Goal: Download file/media

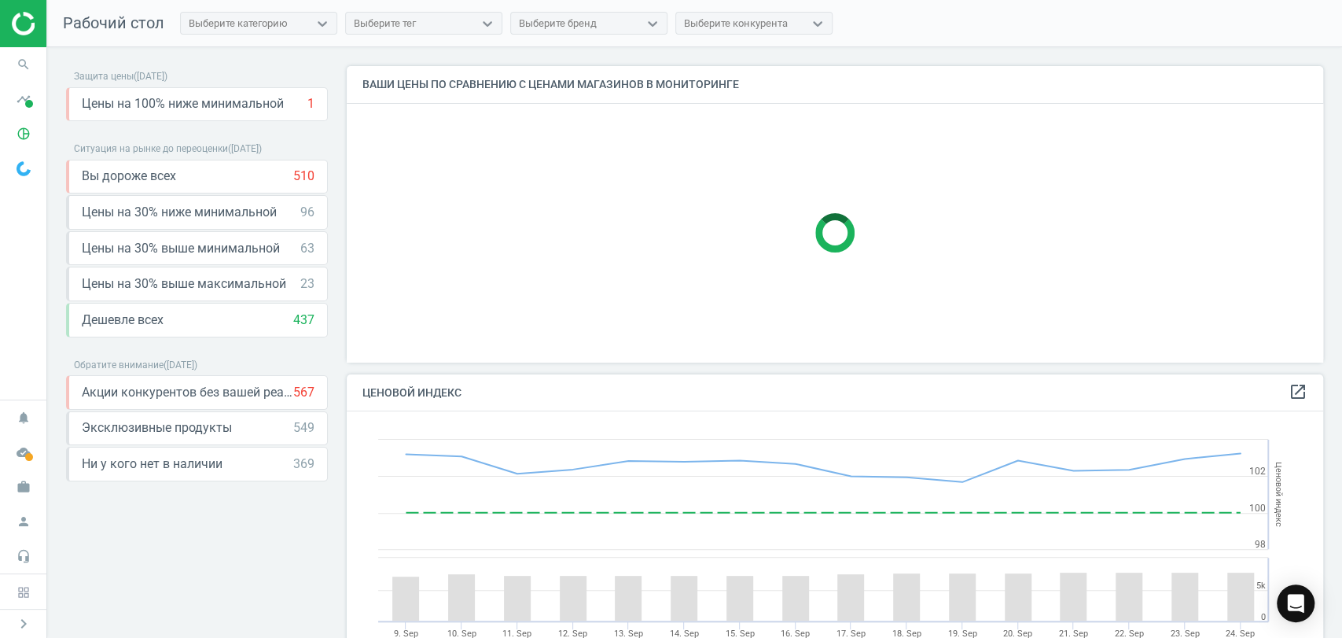
scroll to position [389, 991]
click at [16, 94] on icon "timeline" at bounding box center [24, 99] width 30 height 30
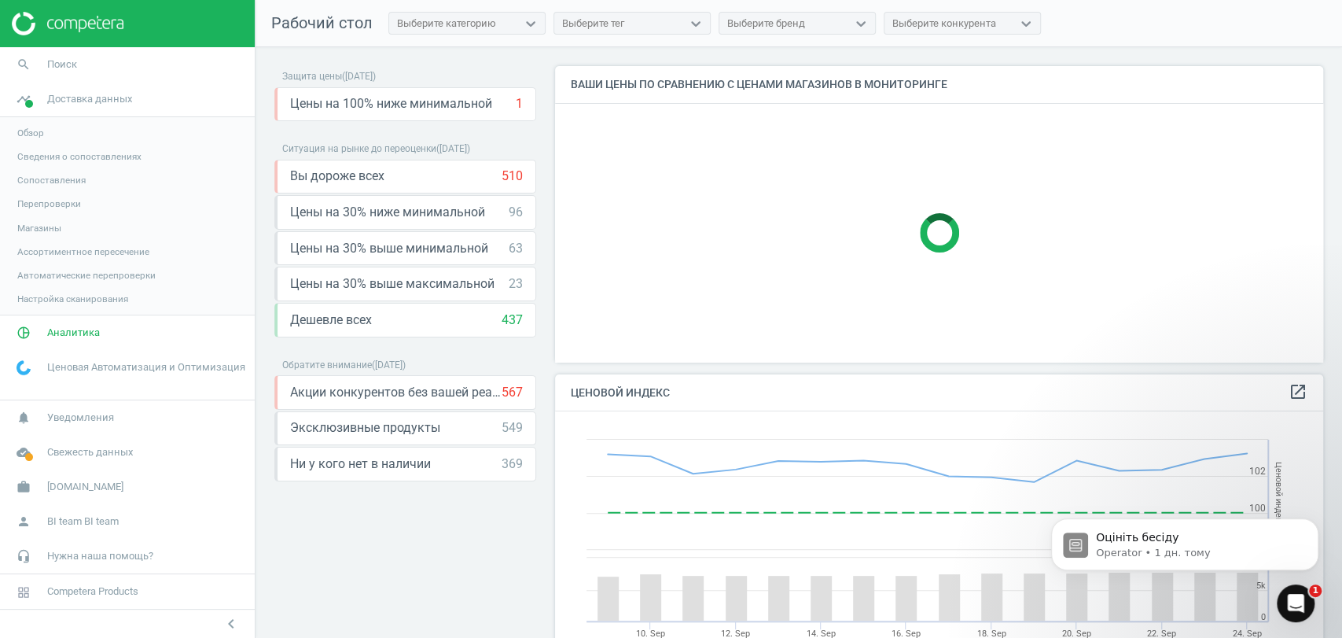
scroll to position [0, 0]
click at [46, 223] on span "Магазины" at bounding box center [39, 228] width 44 height 13
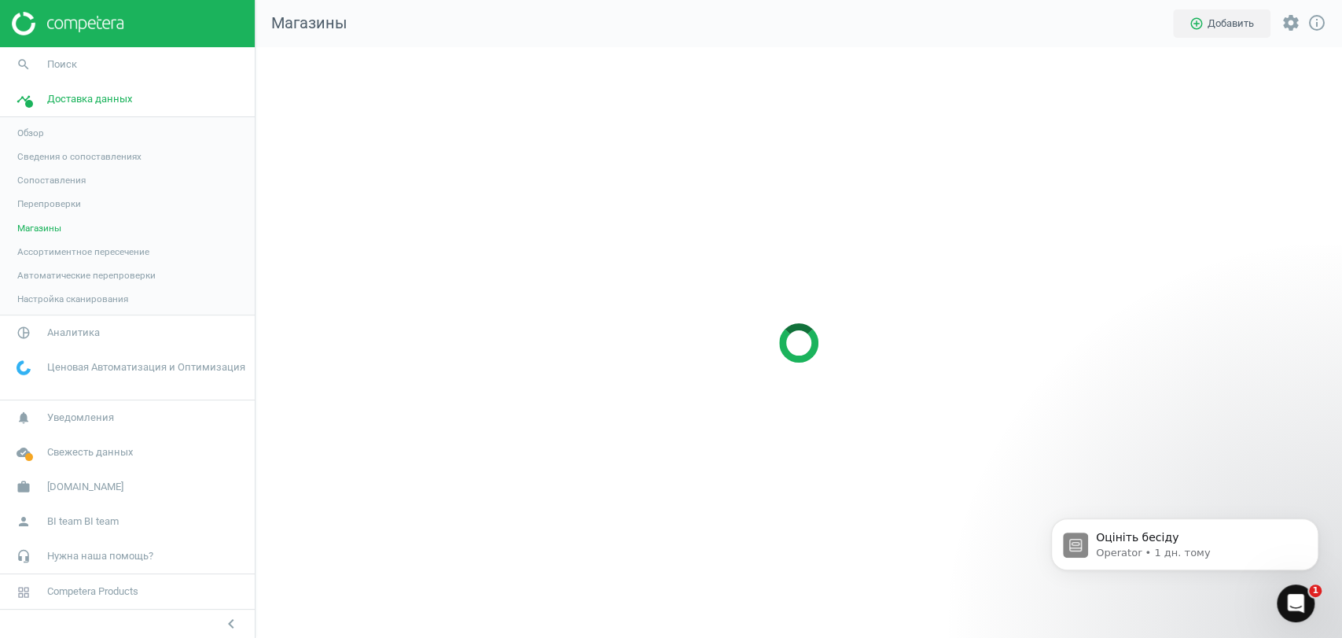
scroll to position [617, 1114]
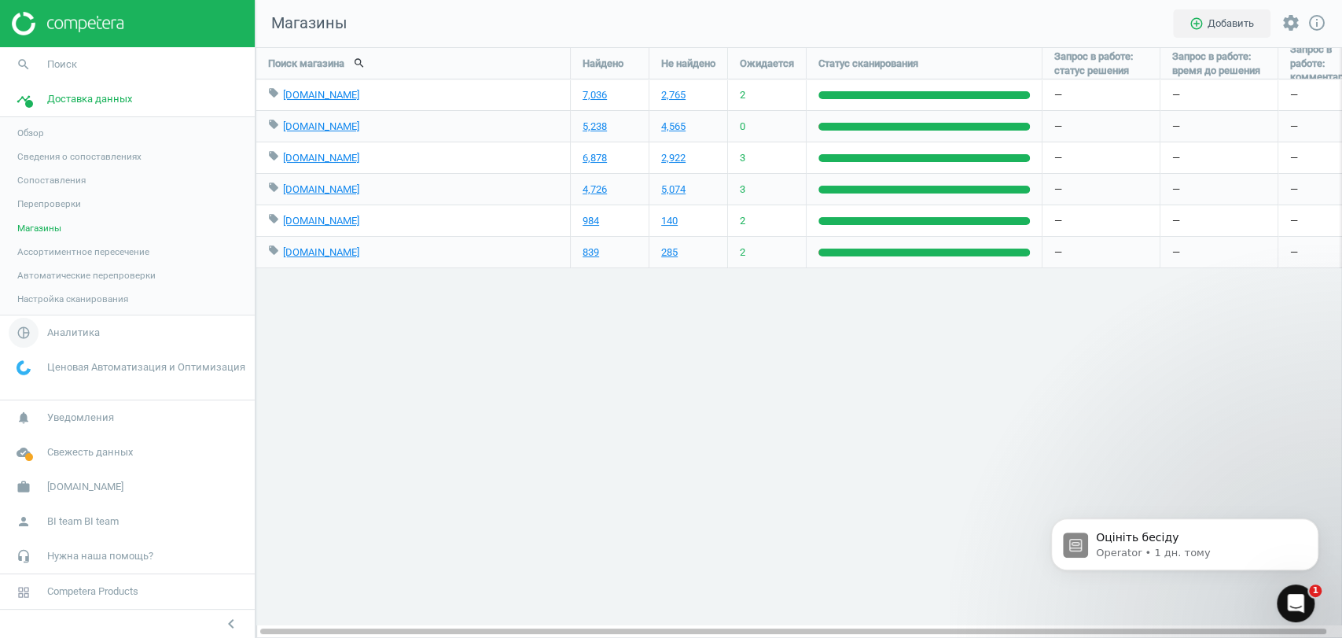
click at [64, 329] on span "Аналитика" at bounding box center [73, 333] width 53 height 14
click at [31, 190] on span "Товары" at bounding box center [33, 191] width 33 height 13
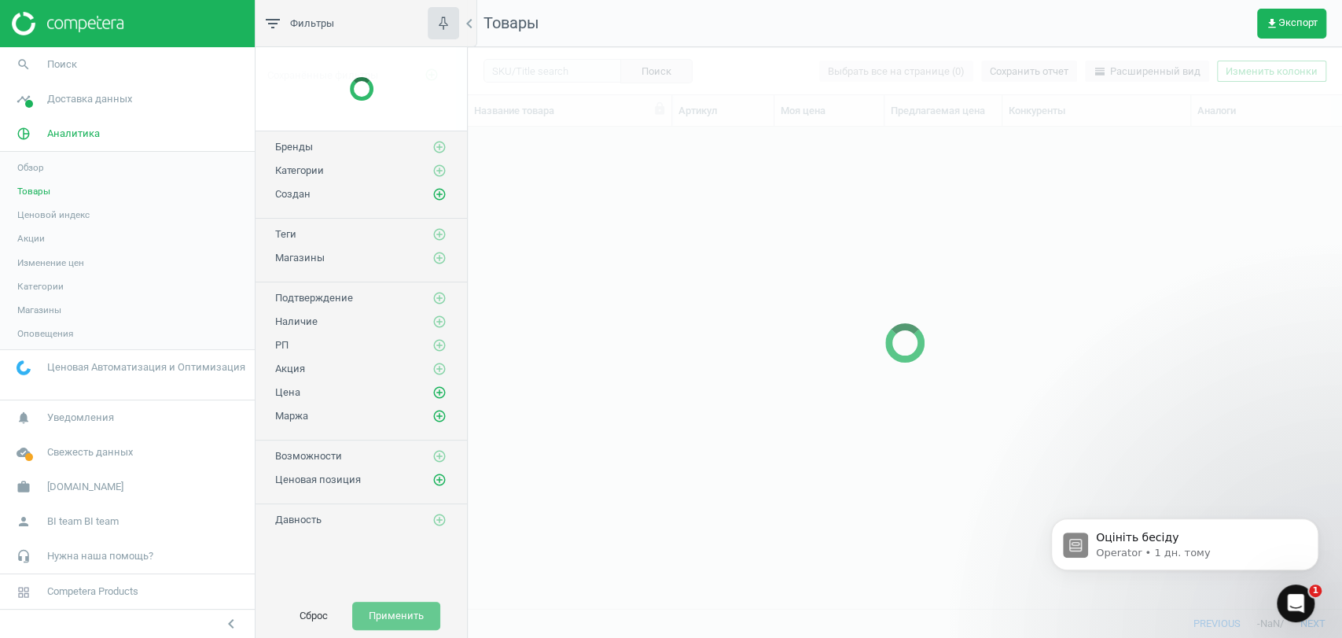
scroll to position [454, 860]
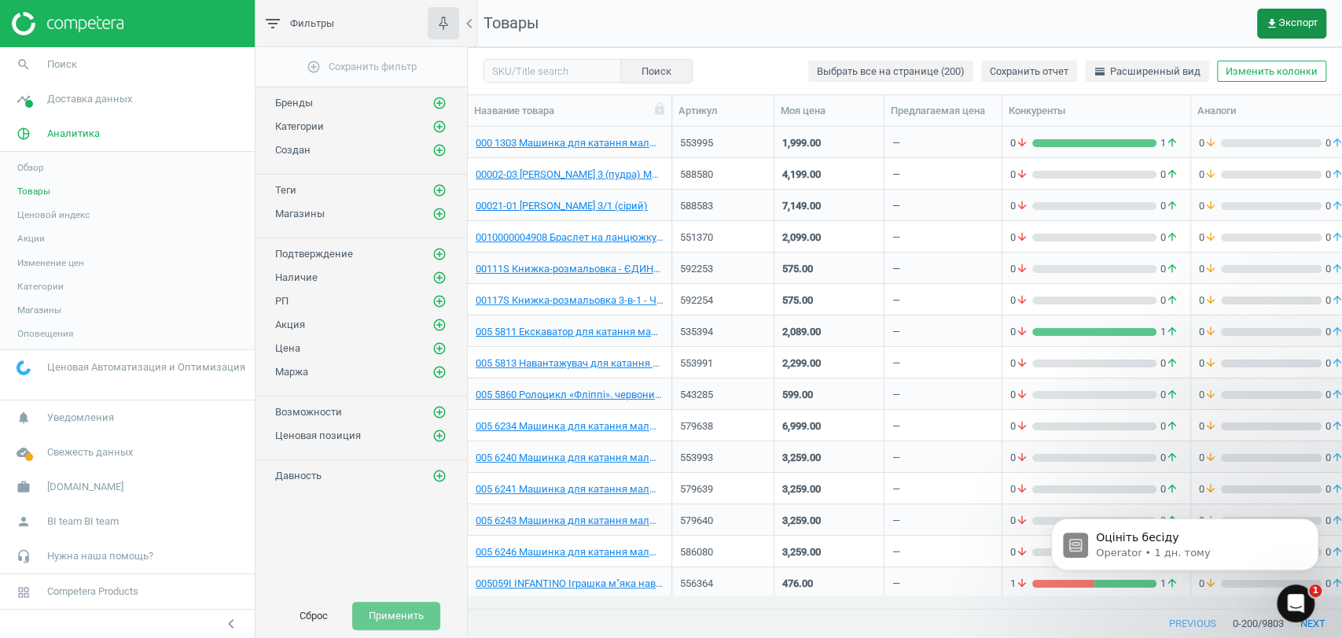
click at [1293, 17] on span "get_app Экспорт" at bounding box center [1292, 23] width 52 height 13
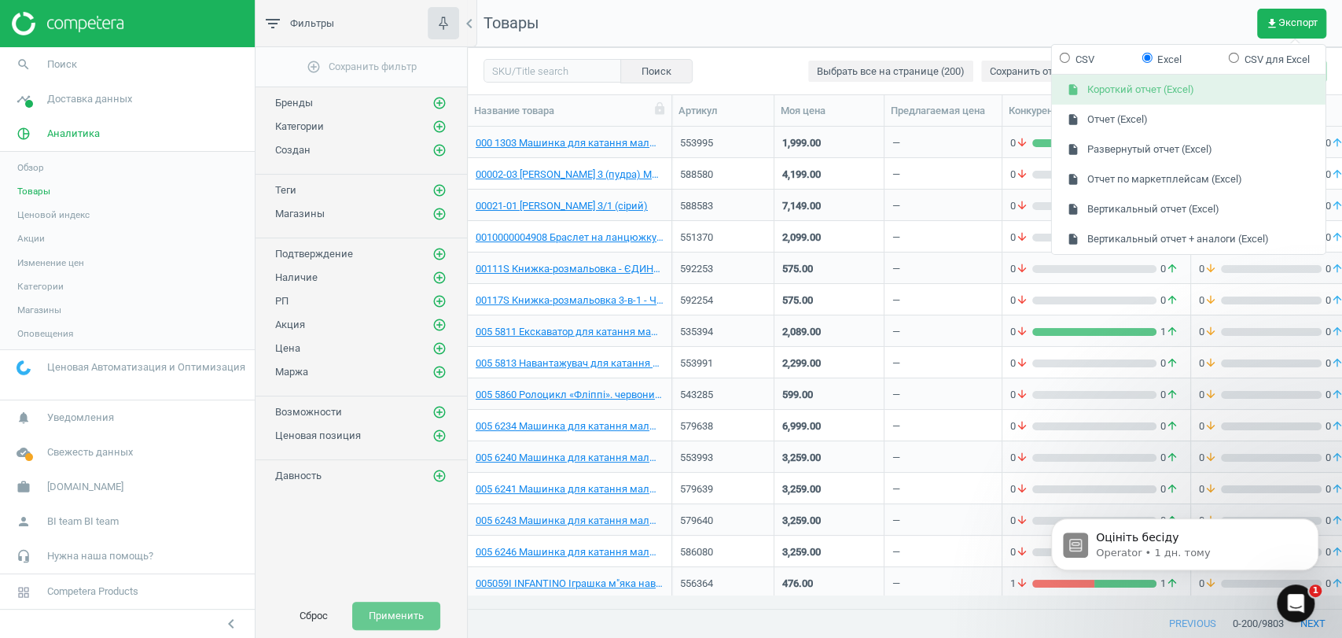
click at [1129, 89] on button "insert_drive_file Короткий отчет (Excel)" at bounding box center [1189, 90] width 274 height 30
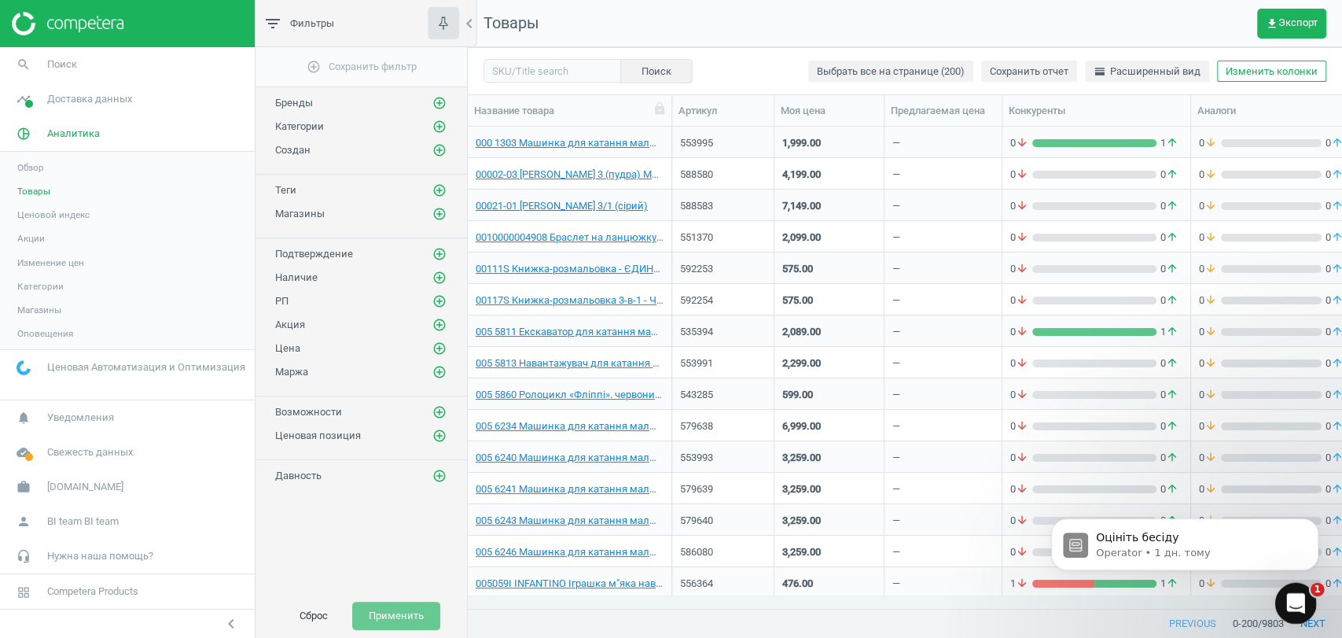
click at [1306, 587] on div "Відкрити програму для спілкування Intercom" at bounding box center [1294, 601] width 52 height 52
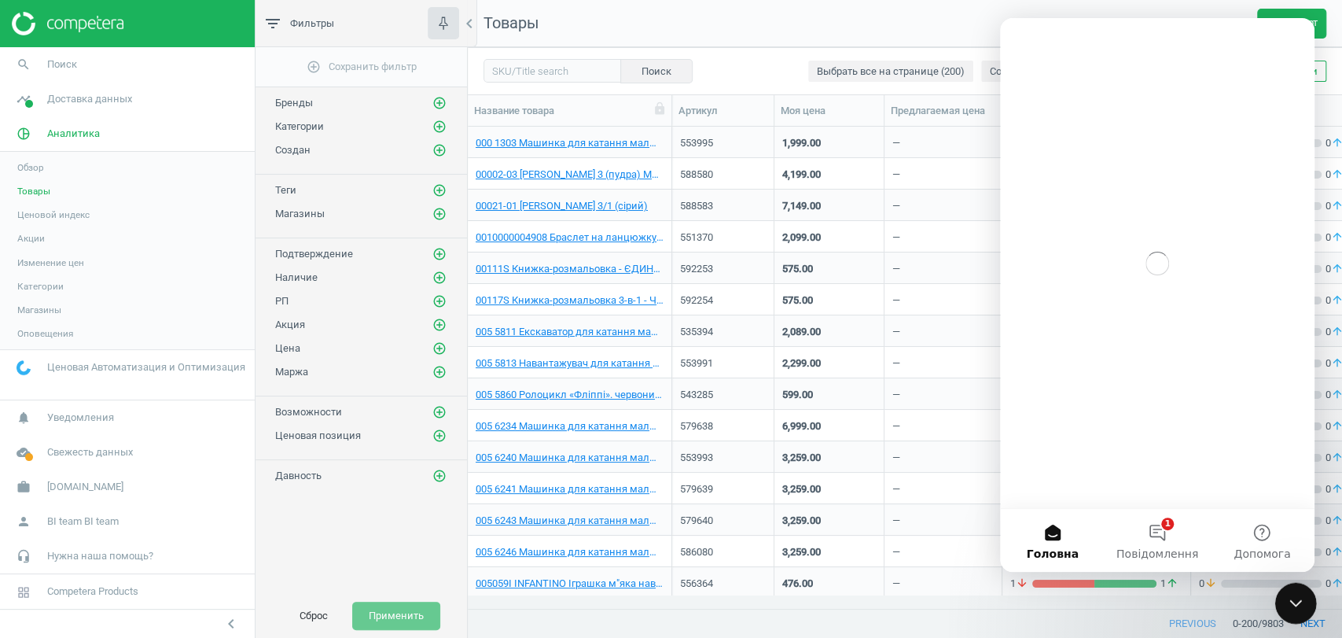
scroll to position [0, 0]
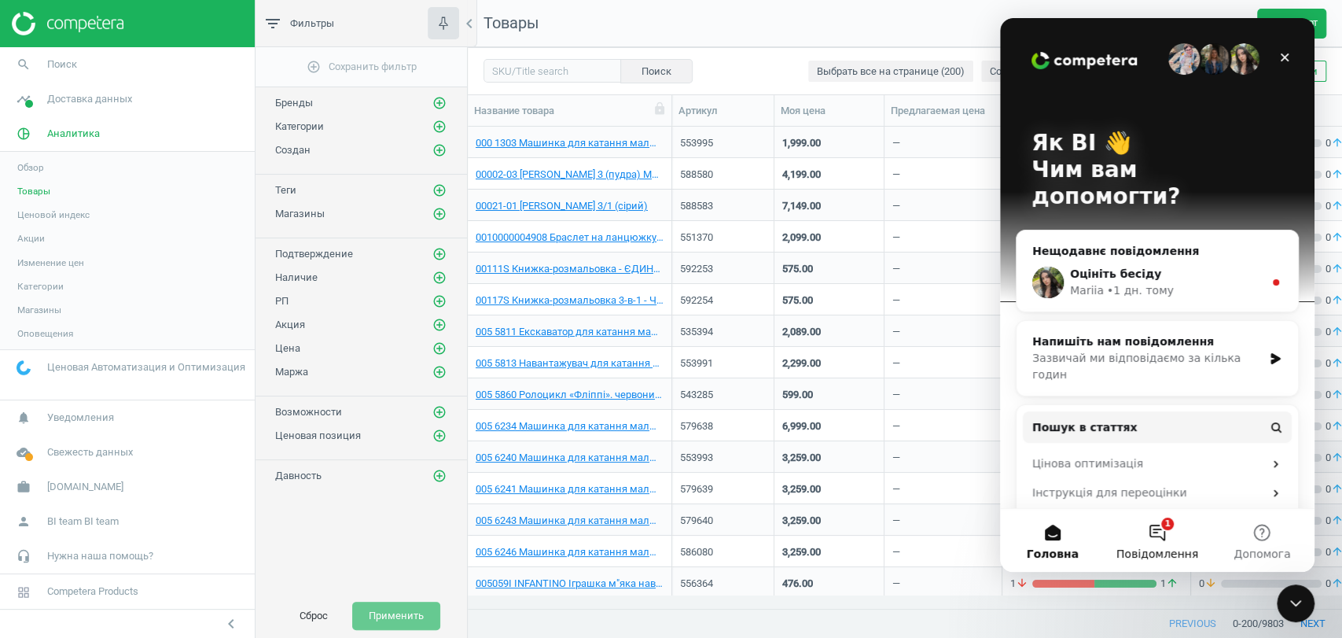
click at [1152, 539] on button "1 Повідомлення" at bounding box center [1157, 540] width 105 height 63
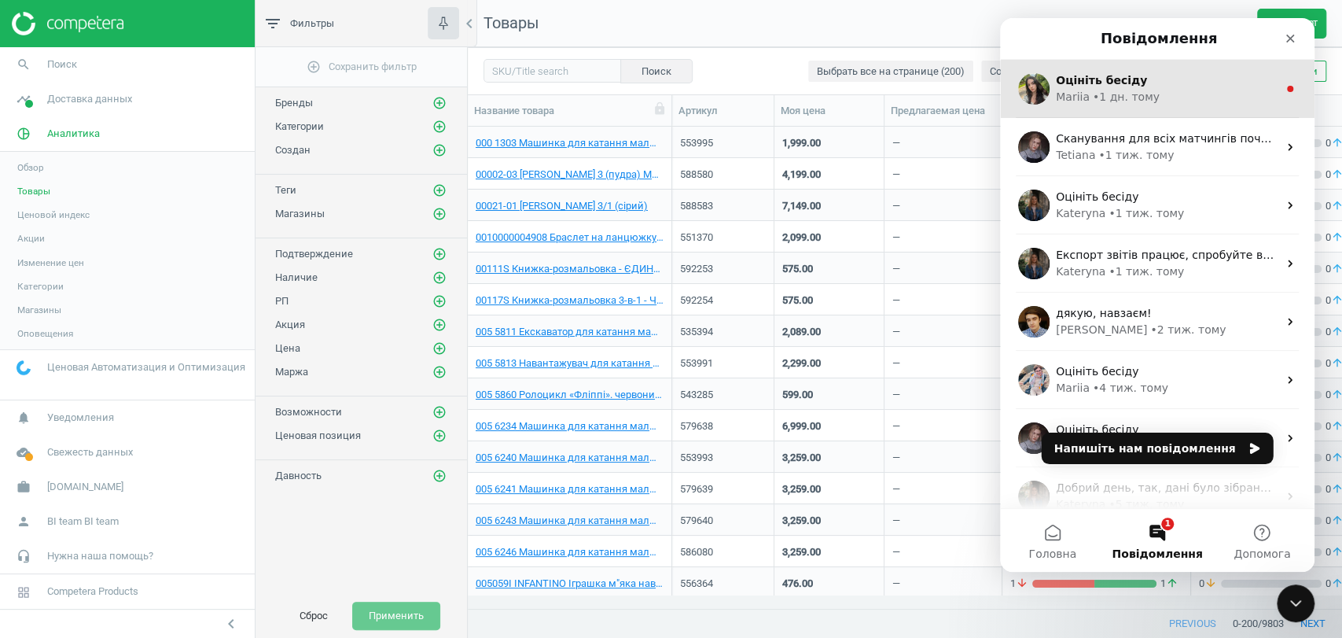
click at [1179, 89] on div "Mariia • 1 дн. тому" at bounding box center [1167, 97] width 222 height 17
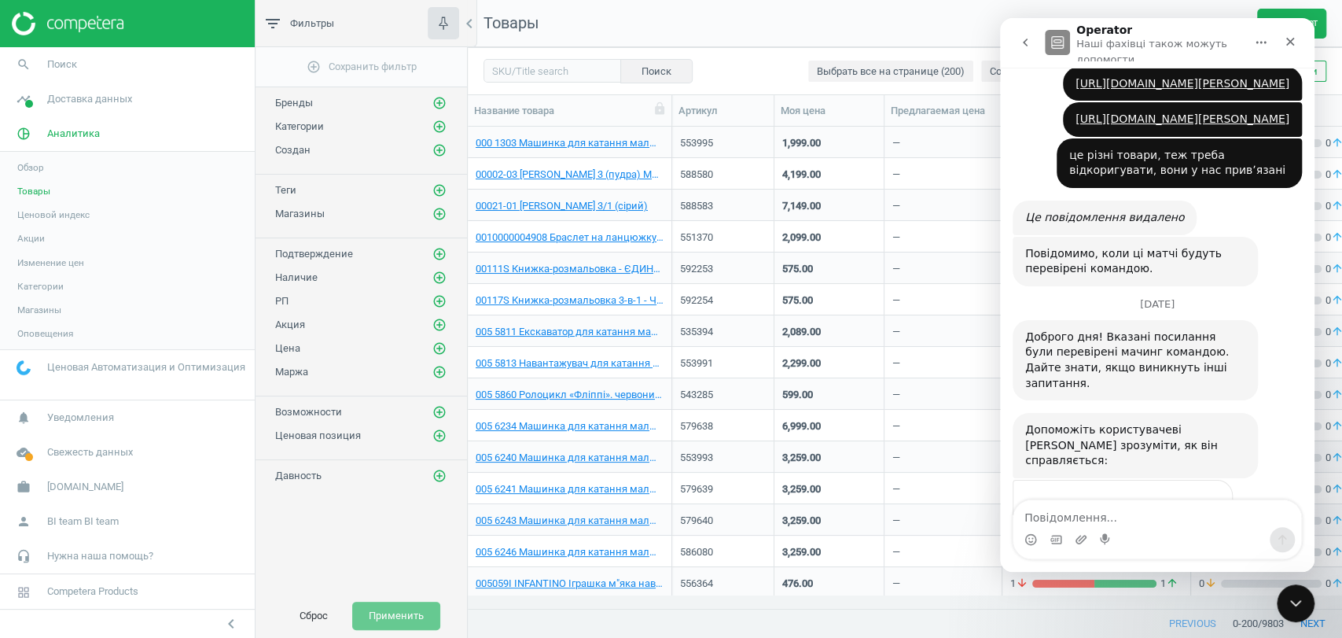
scroll to position [520, 0]
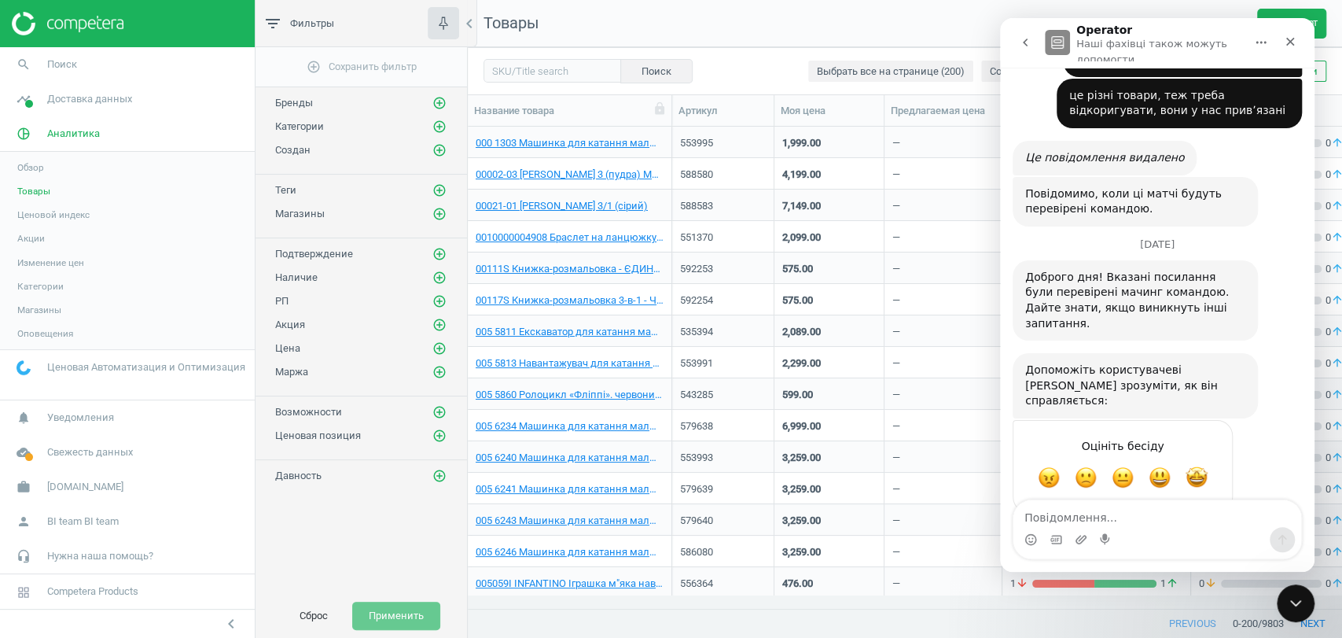
click at [962, 291] on div "—" at bounding box center [943, 299] width 101 height 28
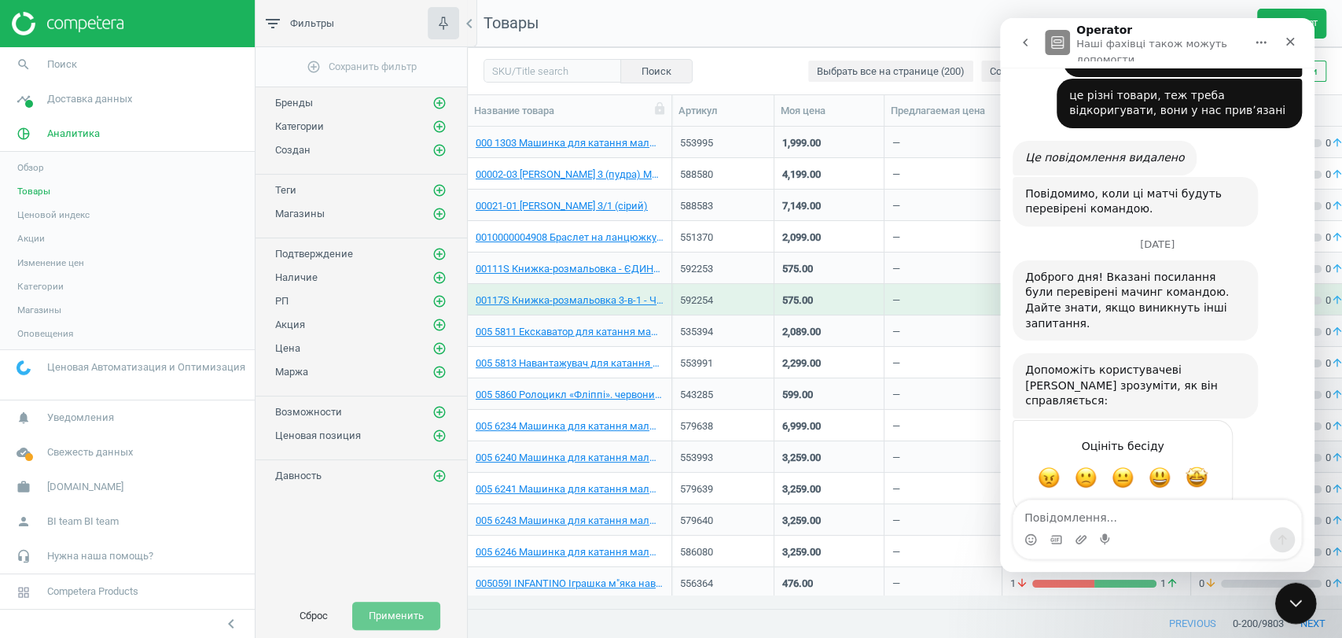
click at [1280, 613] on div "Закрити програму для спілкування Intercom" at bounding box center [1294, 601] width 38 height 38
